Goal: Register for event/course

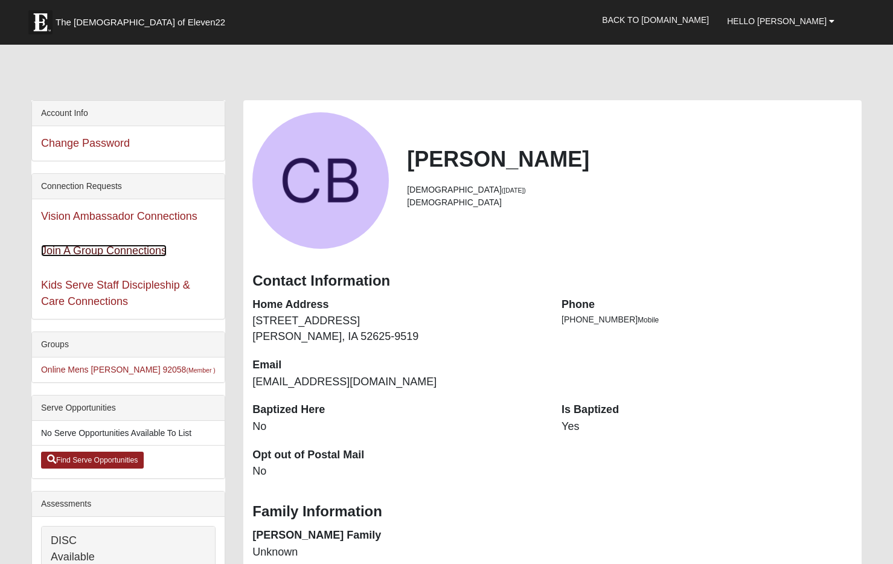
click at [132, 251] on link "Join A Group Connections" at bounding box center [104, 251] width 126 height 12
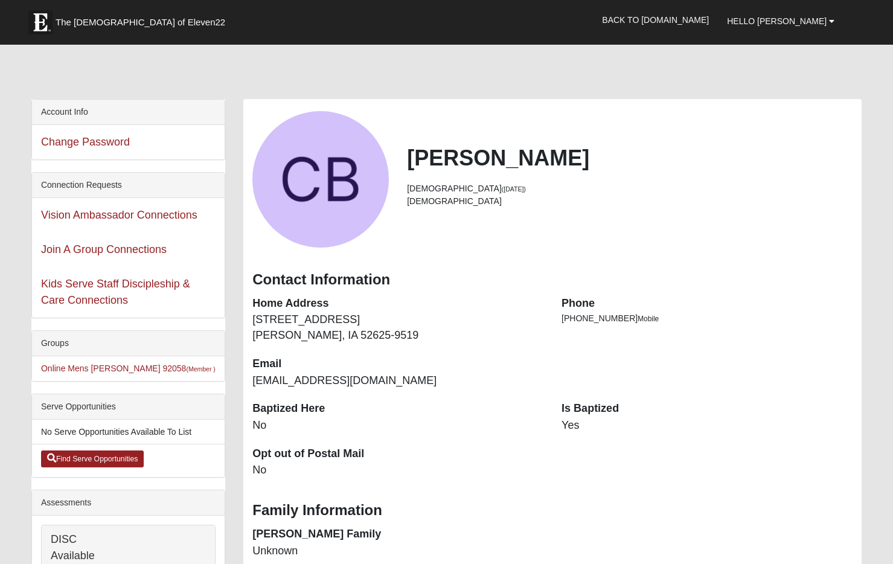
scroll to position [2, 0]
click at [111, 217] on link "Vision Ambassador Connections" at bounding box center [119, 214] width 156 height 12
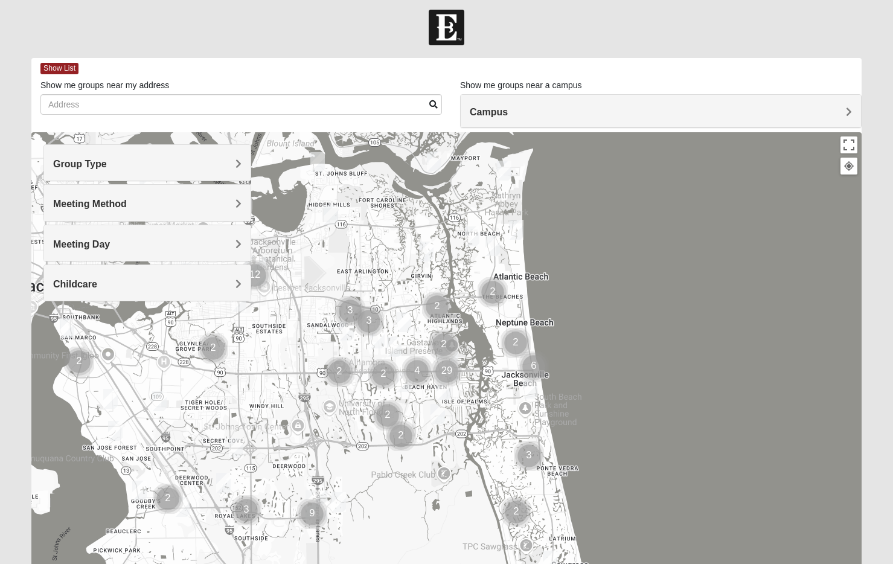
scroll to position [7, 0]
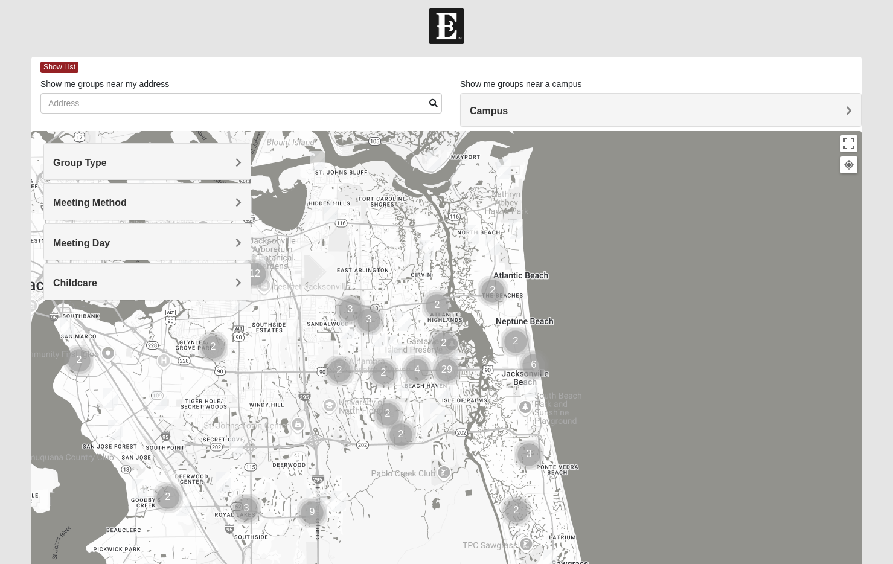
click at [182, 164] on h4 "Group Type" at bounding box center [147, 162] width 188 height 11
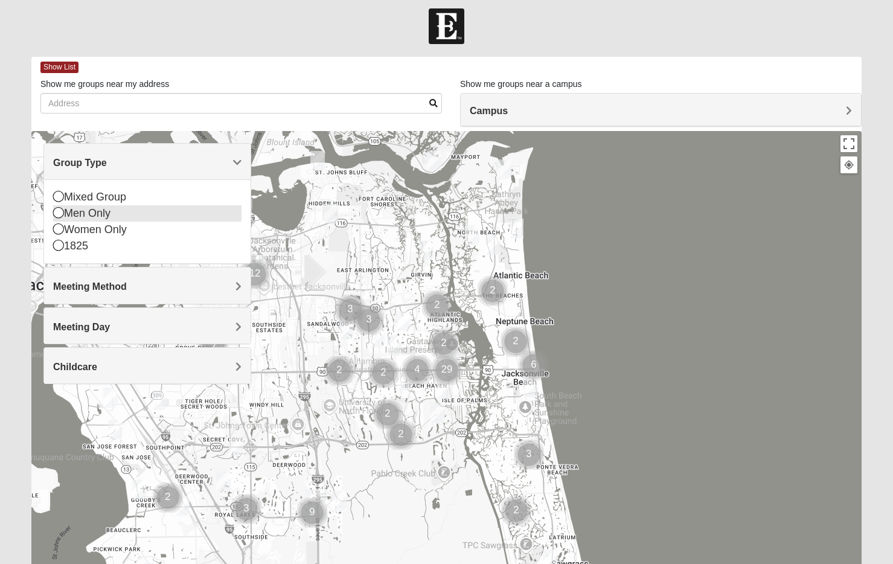
click at [57, 216] on icon at bounding box center [58, 212] width 11 height 11
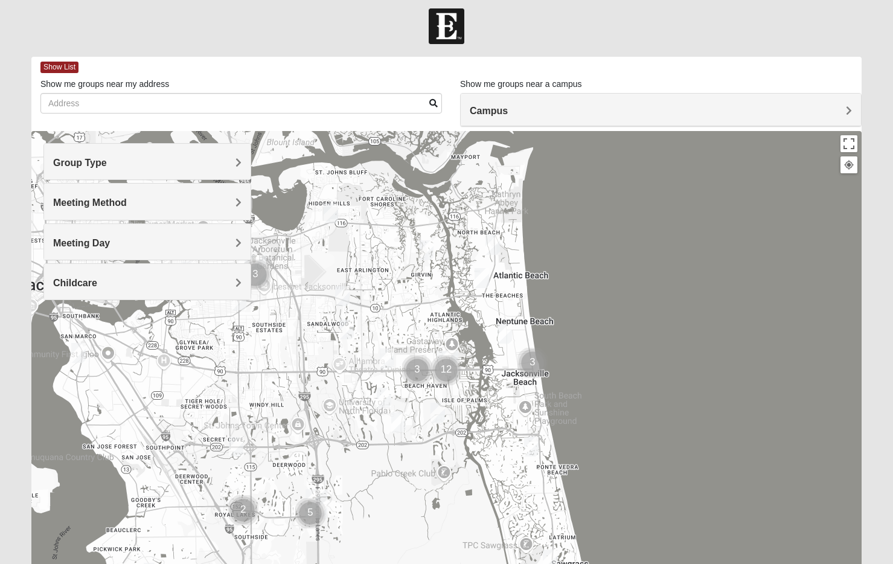
click at [79, 208] on span "Meeting Method" at bounding box center [90, 203] width 74 height 10
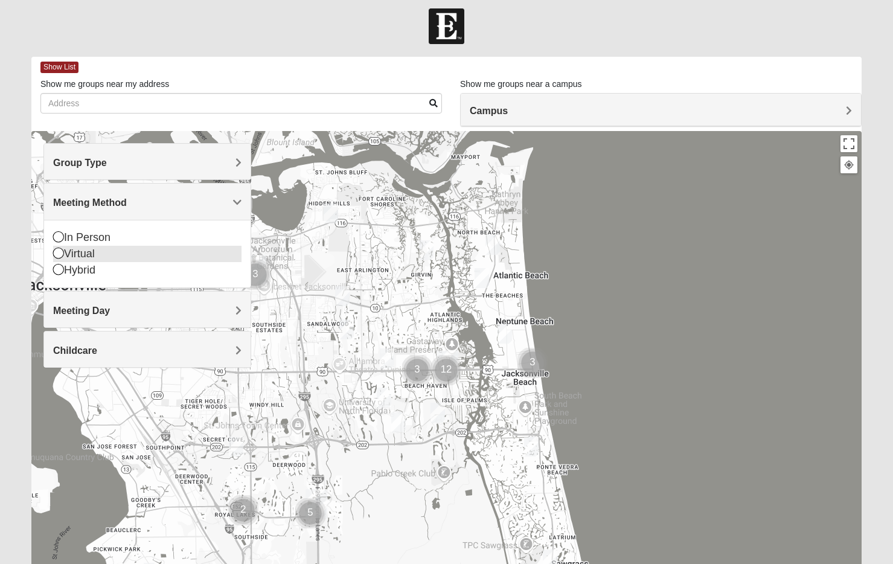
click at [57, 255] on icon at bounding box center [58, 253] width 11 height 11
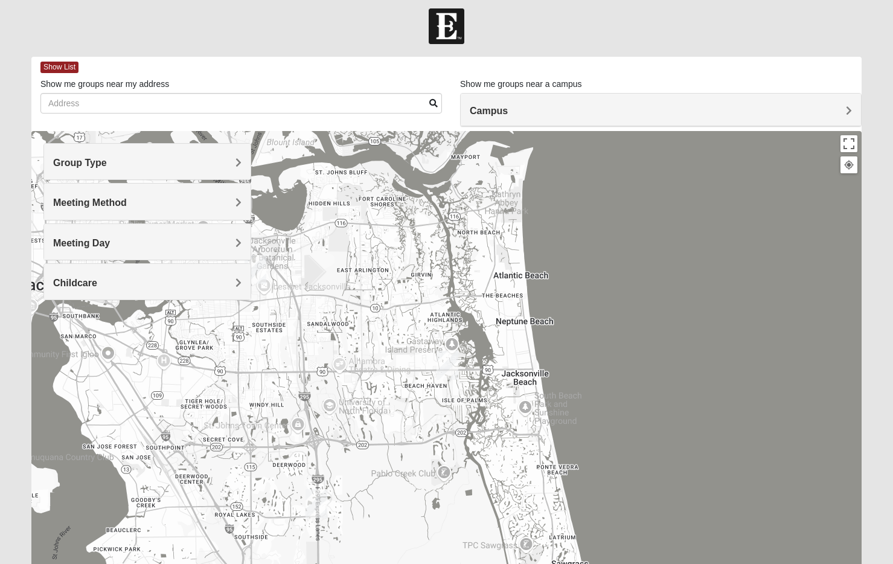
click at [89, 245] on span "Meeting Day" at bounding box center [81, 243] width 57 height 10
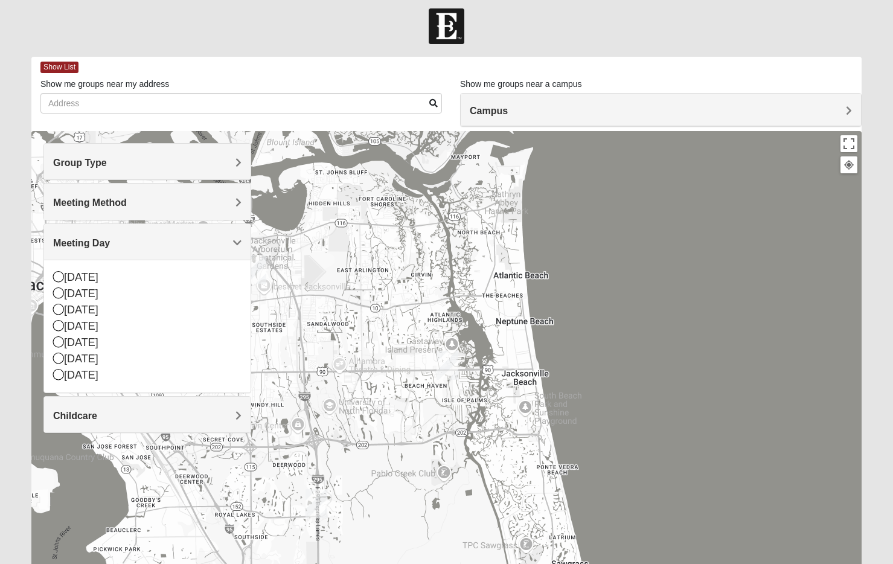
click at [167, 244] on h4 "Meeting Day" at bounding box center [147, 242] width 188 height 11
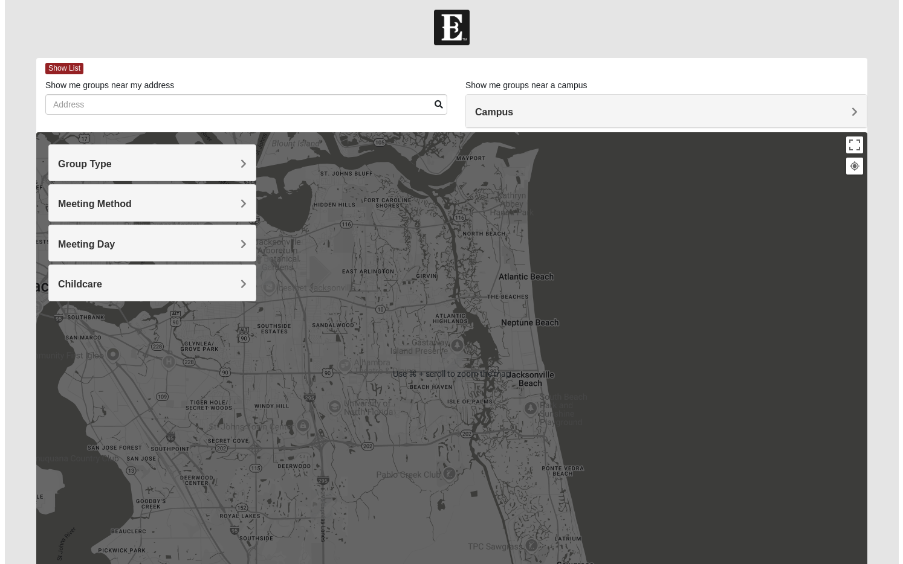
scroll to position [0, 0]
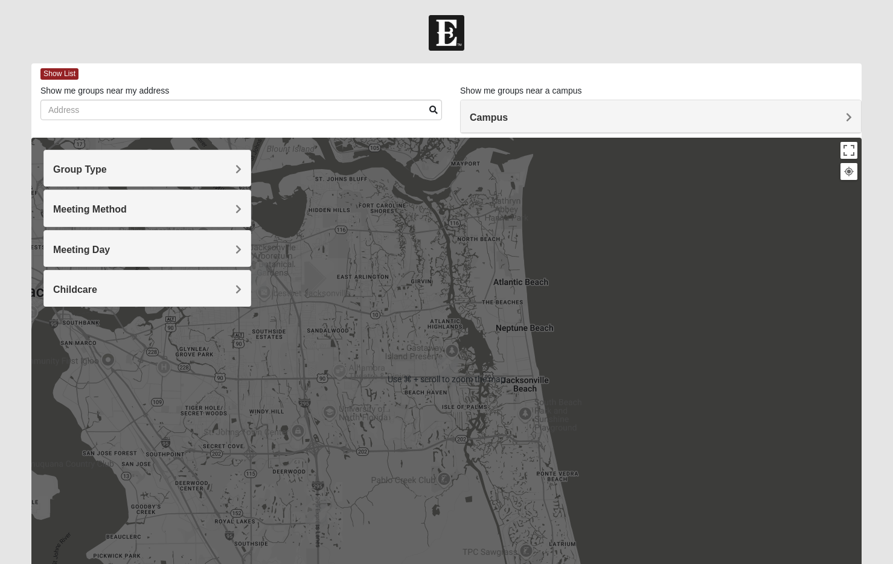
click at [534, 117] on h4 "Campus" at bounding box center [661, 117] width 382 height 11
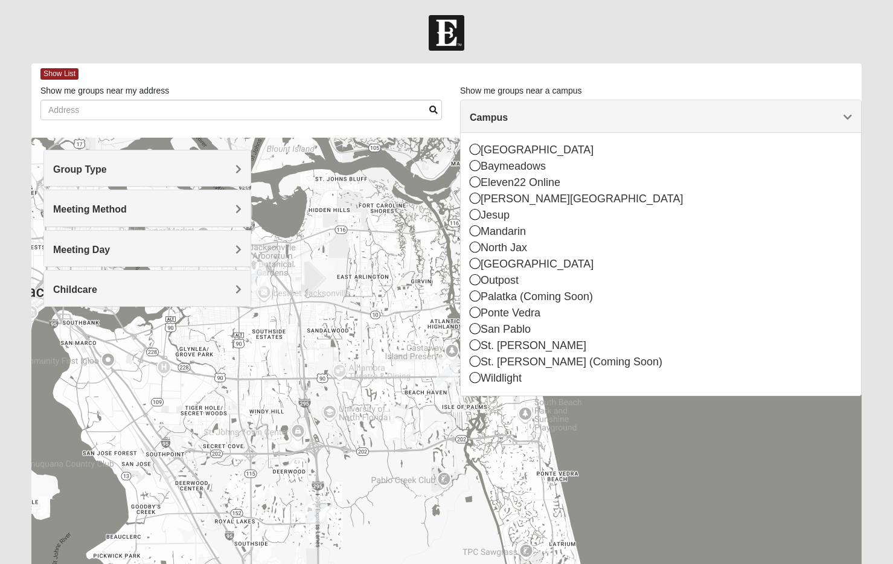
click at [568, 78] on div "Show List" at bounding box center [451, 73] width 822 height 21
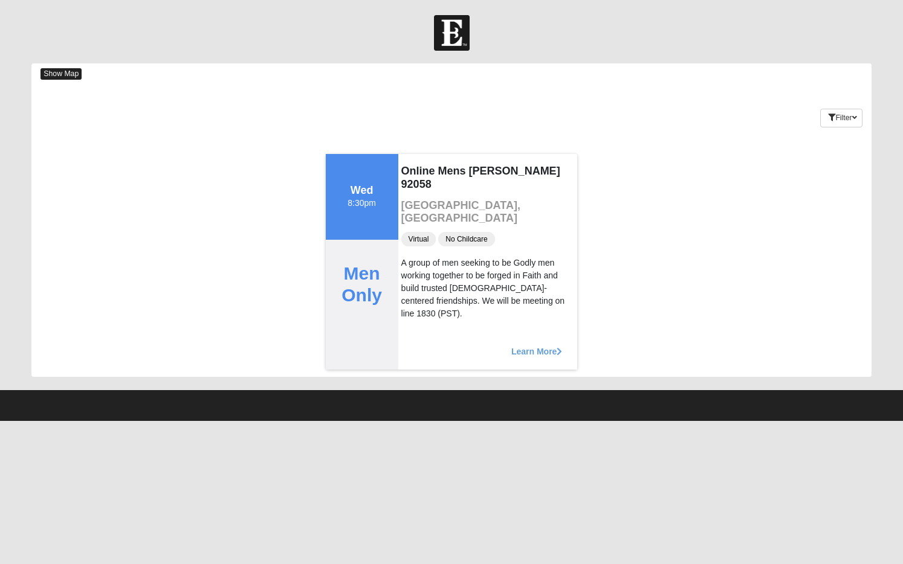
click at [72, 73] on span "Show Map" at bounding box center [60, 73] width 41 height 11
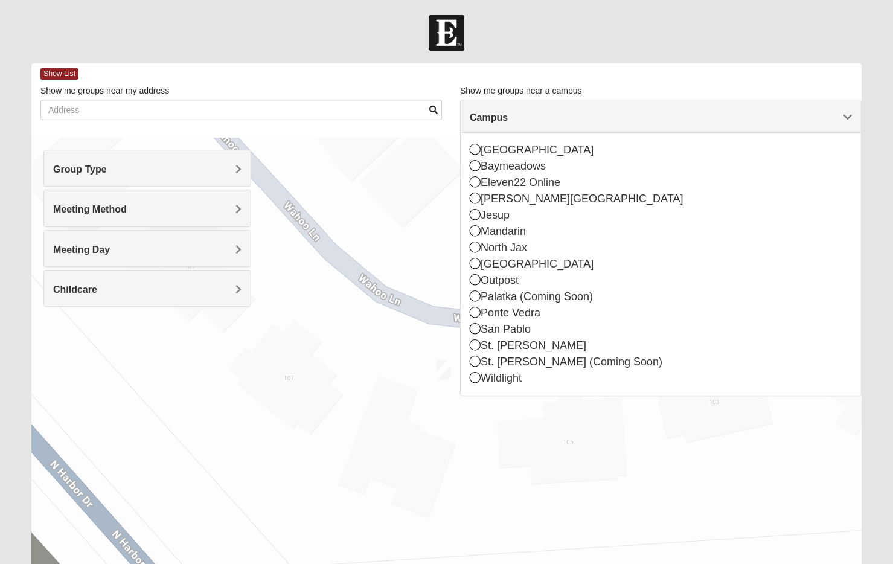
click at [324, 33] on div at bounding box center [446, 33] width 893 height 36
click at [179, 76] on div "Show List" at bounding box center [451, 73] width 822 height 21
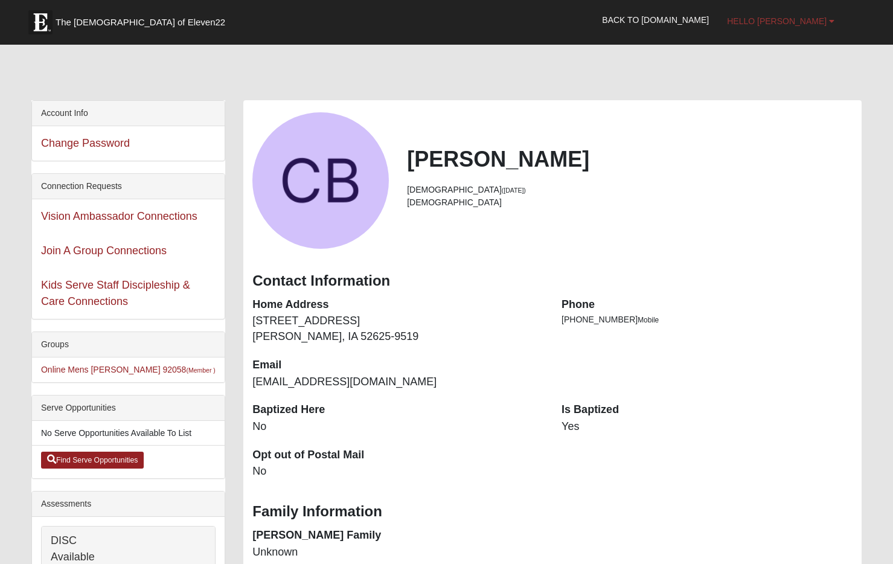
click at [797, 22] on span "Hello [PERSON_NAME]" at bounding box center [777, 21] width 100 height 10
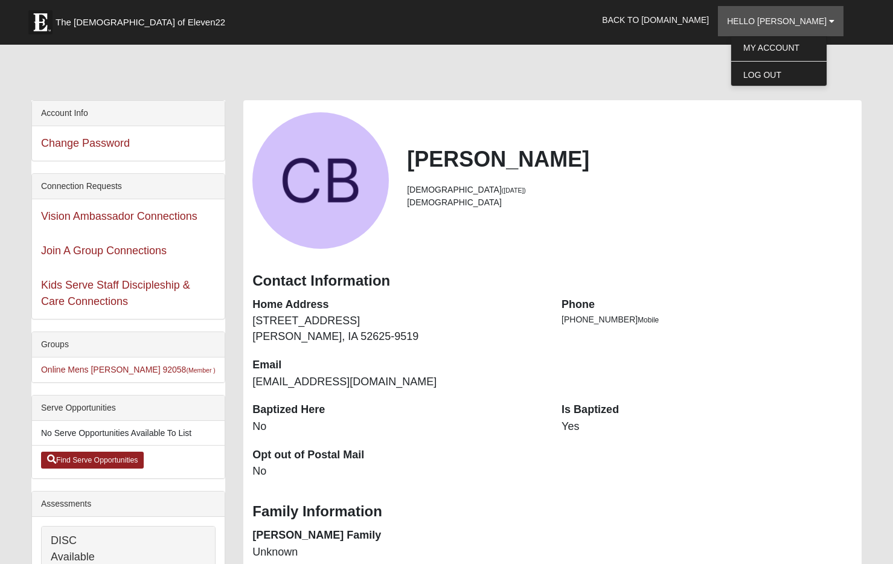
click at [569, 169] on h2 "[PERSON_NAME]" at bounding box center [630, 159] width 446 height 26
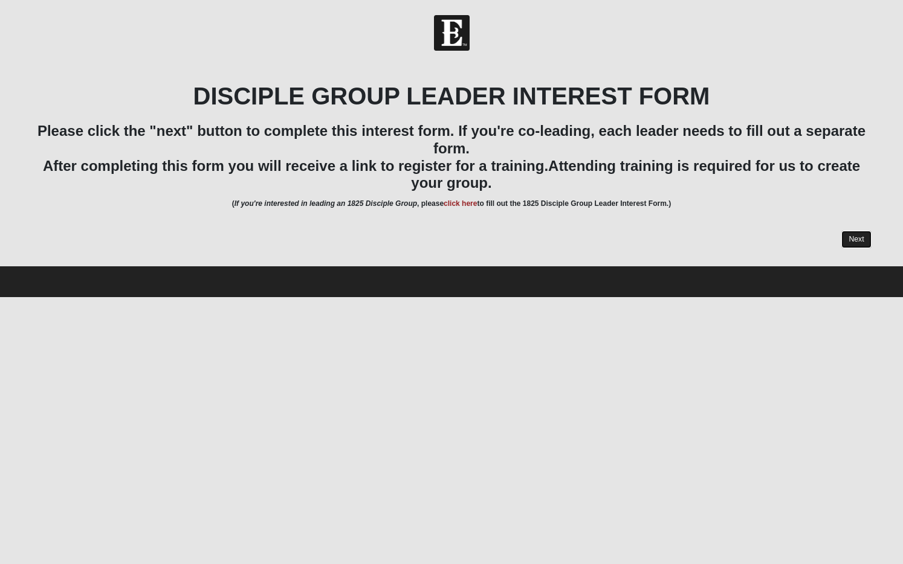
click at [846, 239] on link "Next" at bounding box center [856, 240] width 30 height 18
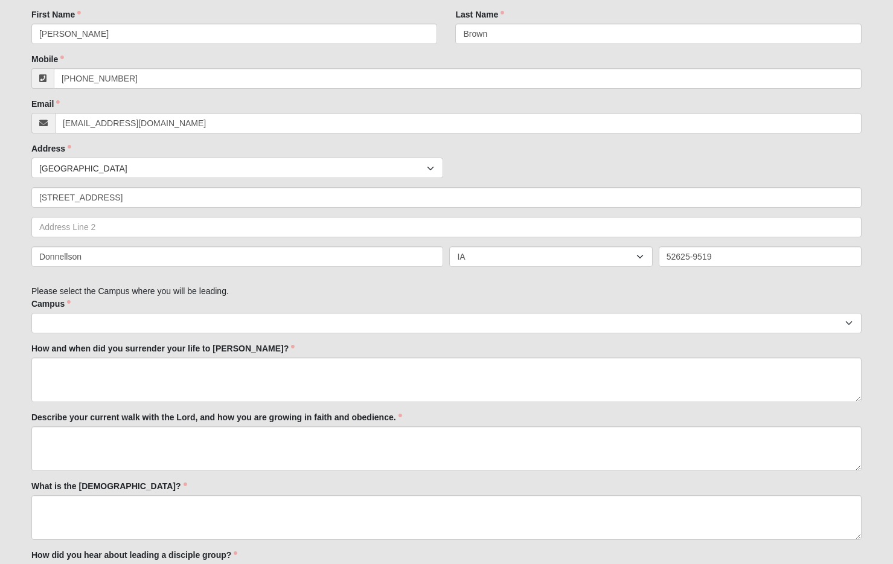
scroll to position [323, 0]
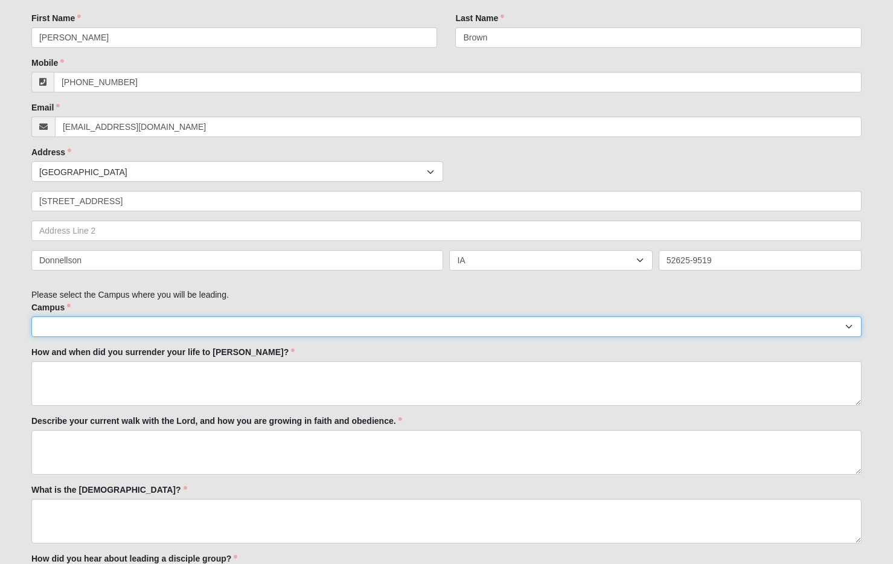
click at [214, 326] on select "Arlington Baymeadows Eleven22 Online Fleming Island Jesup Mandarin North Jax Or…" at bounding box center [446, 327] width 831 height 21
select select "10"
click at [31, 317] on select "Arlington Baymeadows Eleven22 Online Fleming Island Jesup Mandarin North Jax Or…" at bounding box center [446, 327] width 831 height 21
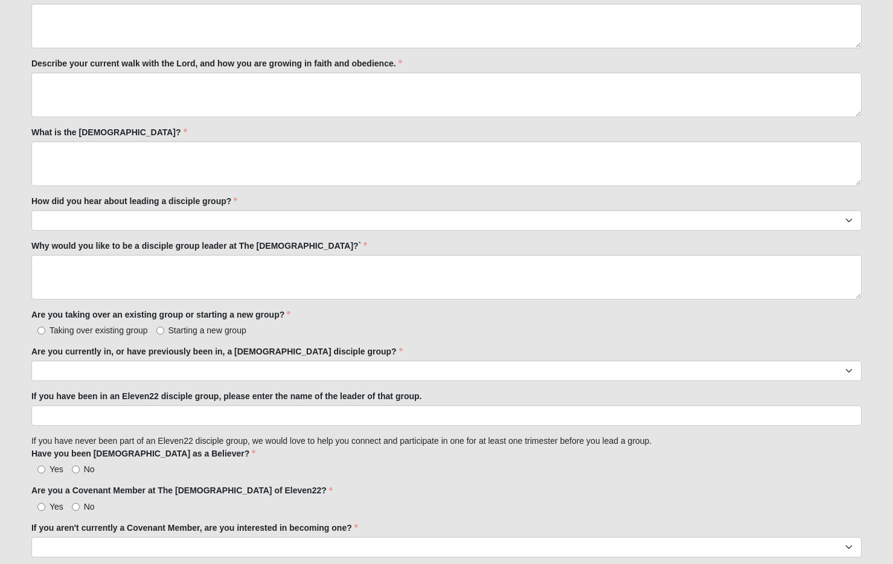
scroll to position [651, 0]
